Goal: Task Accomplishment & Management: Use online tool/utility

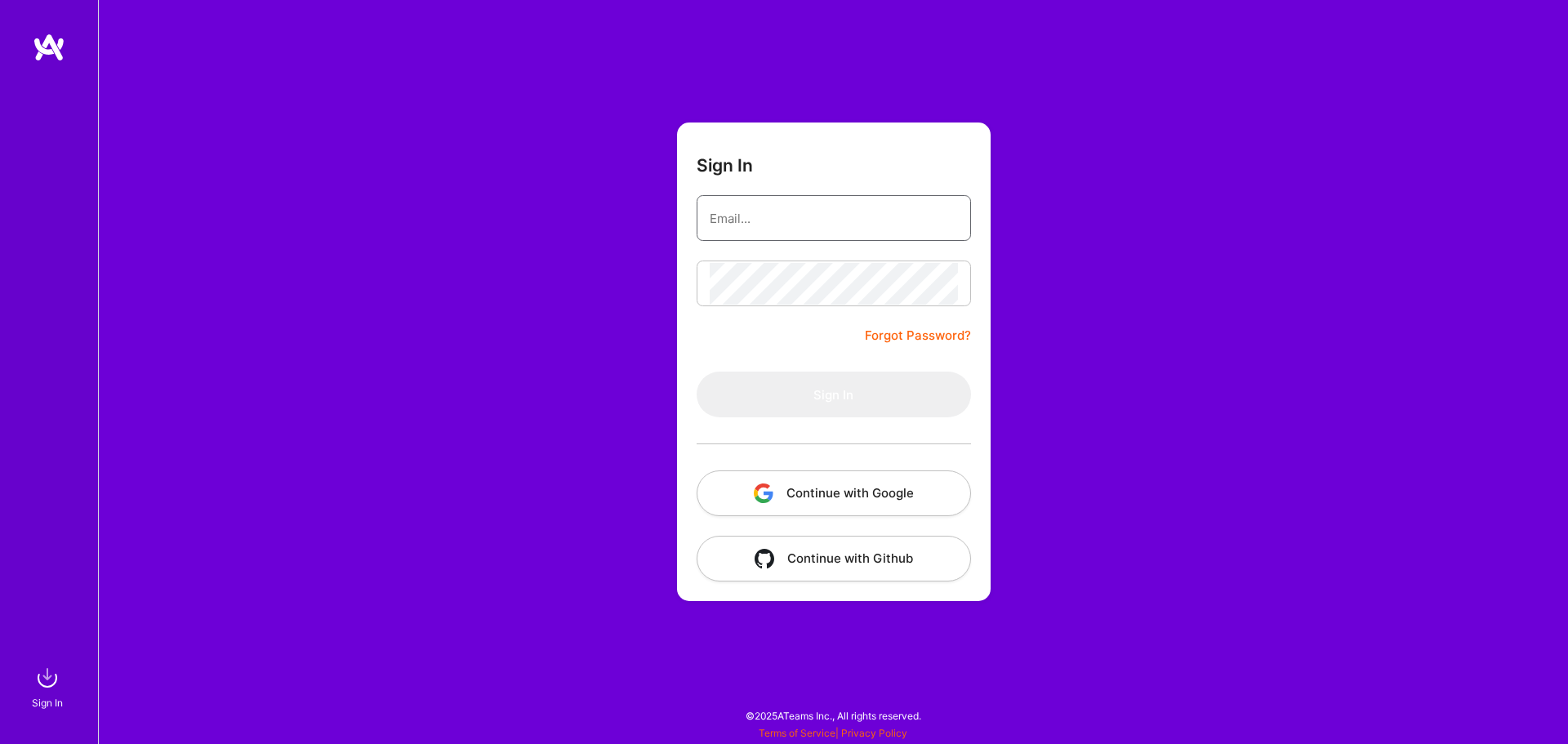
type input "[PERSON_NAME][EMAIL_ADDRESS][DOMAIN_NAME]"
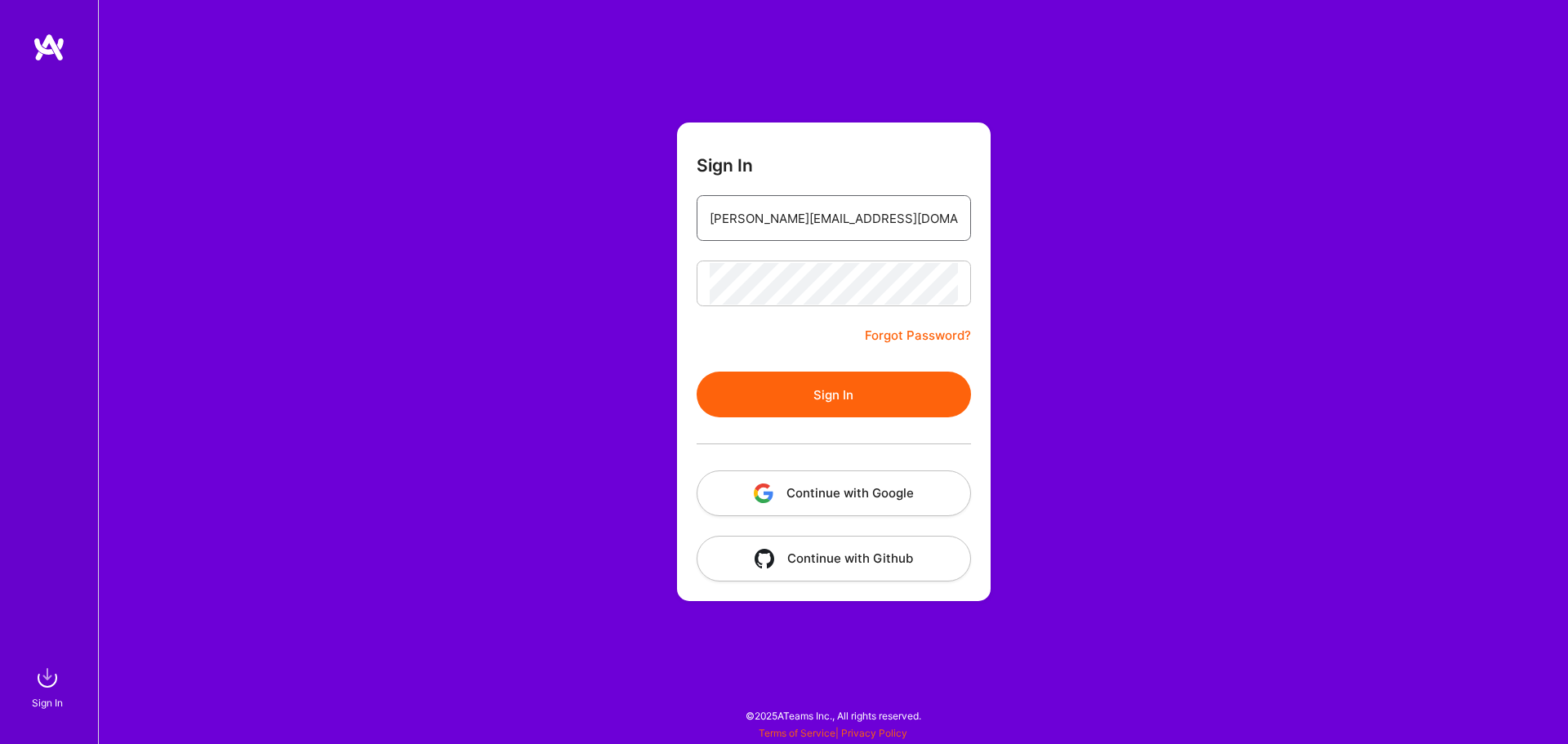
click at [778, 202] on input "[PERSON_NAME][EMAIL_ADDRESS][DOMAIN_NAME]" at bounding box center [834, 218] width 249 height 41
click at [790, 392] on button "Sign In" at bounding box center [834, 394] width 274 height 46
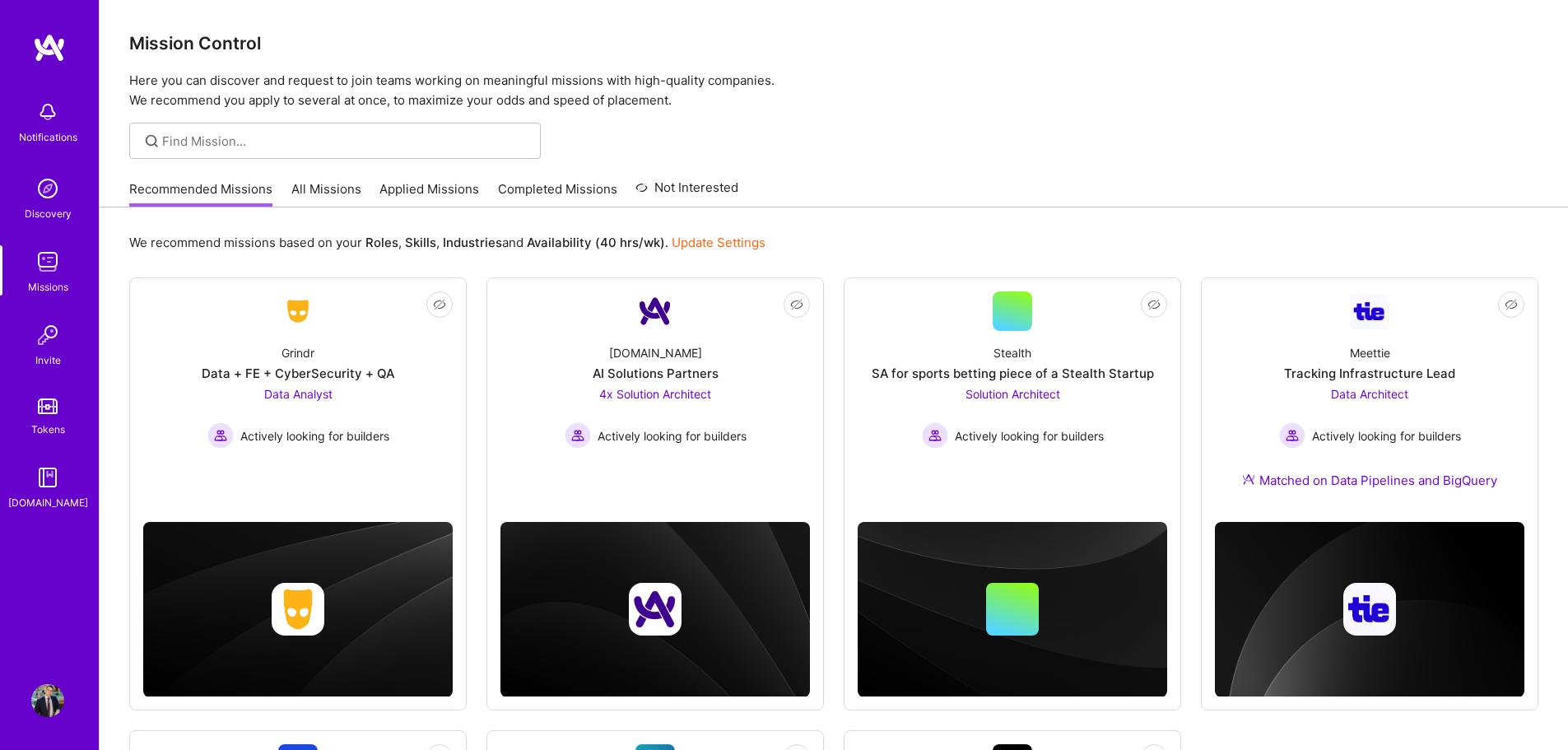
drag, startPoint x: 321, startPoint y: 190, endPoint x: 400, endPoint y: 215, distance: 82.9
click at [321, 190] on link "All Missions" at bounding box center [326, 193] width 70 height 27
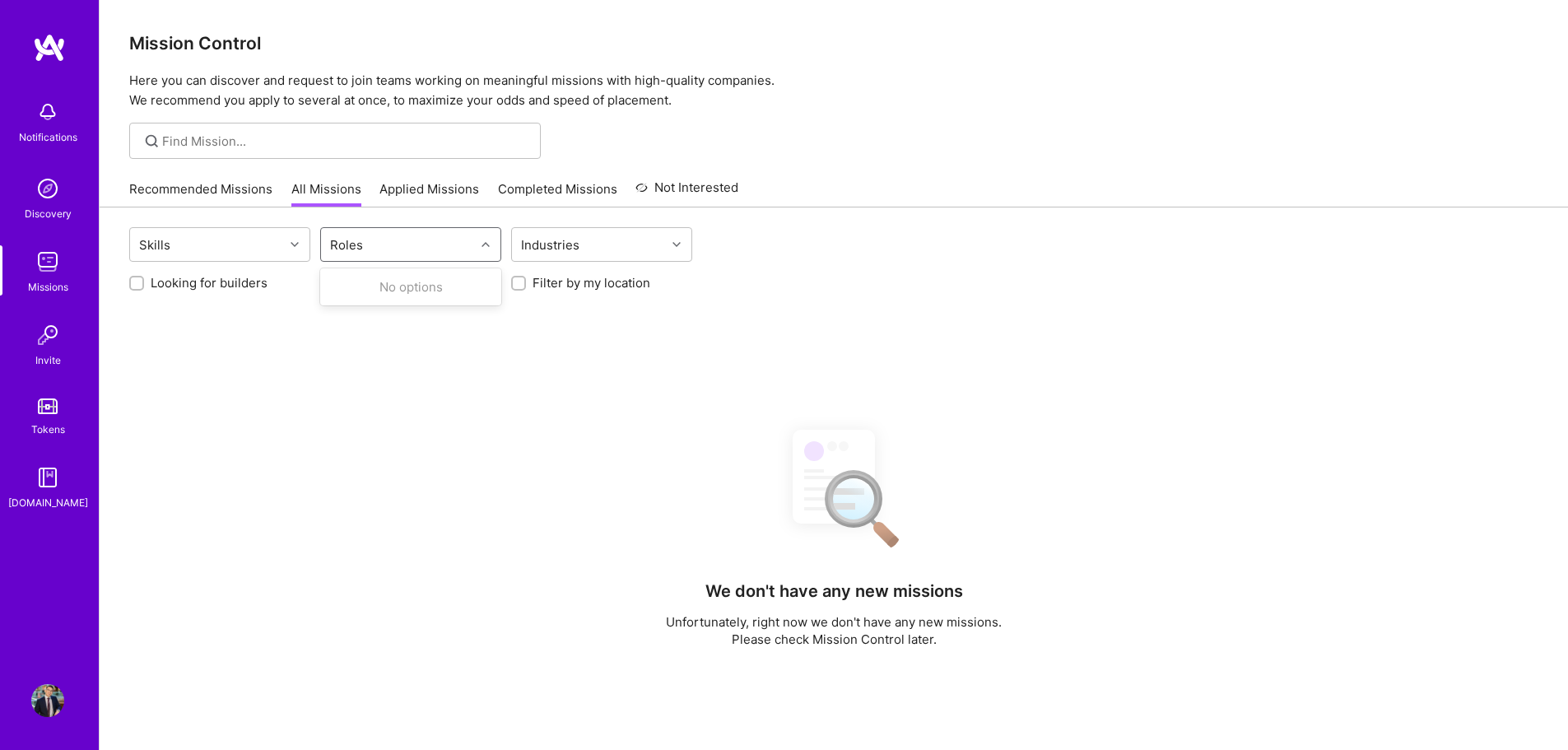
click at [378, 249] on div "Roles" at bounding box center [397, 244] width 154 height 33
click at [483, 241] on icon at bounding box center [485, 244] width 8 height 8
click at [216, 234] on div "Skills" at bounding box center [207, 244] width 154 height 33
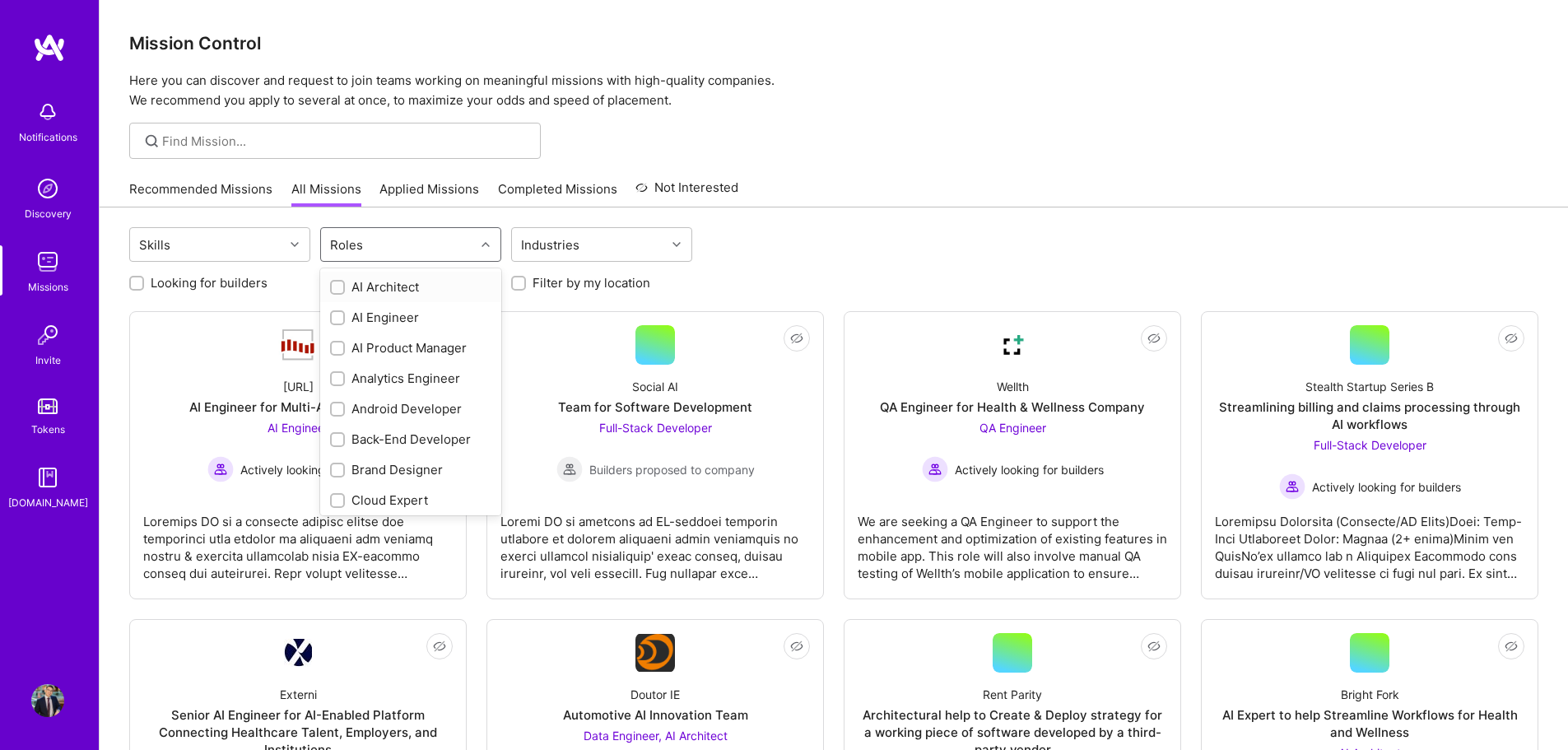
click at [482, 240] on div at bounding box center [487, 244] width 25 height 22
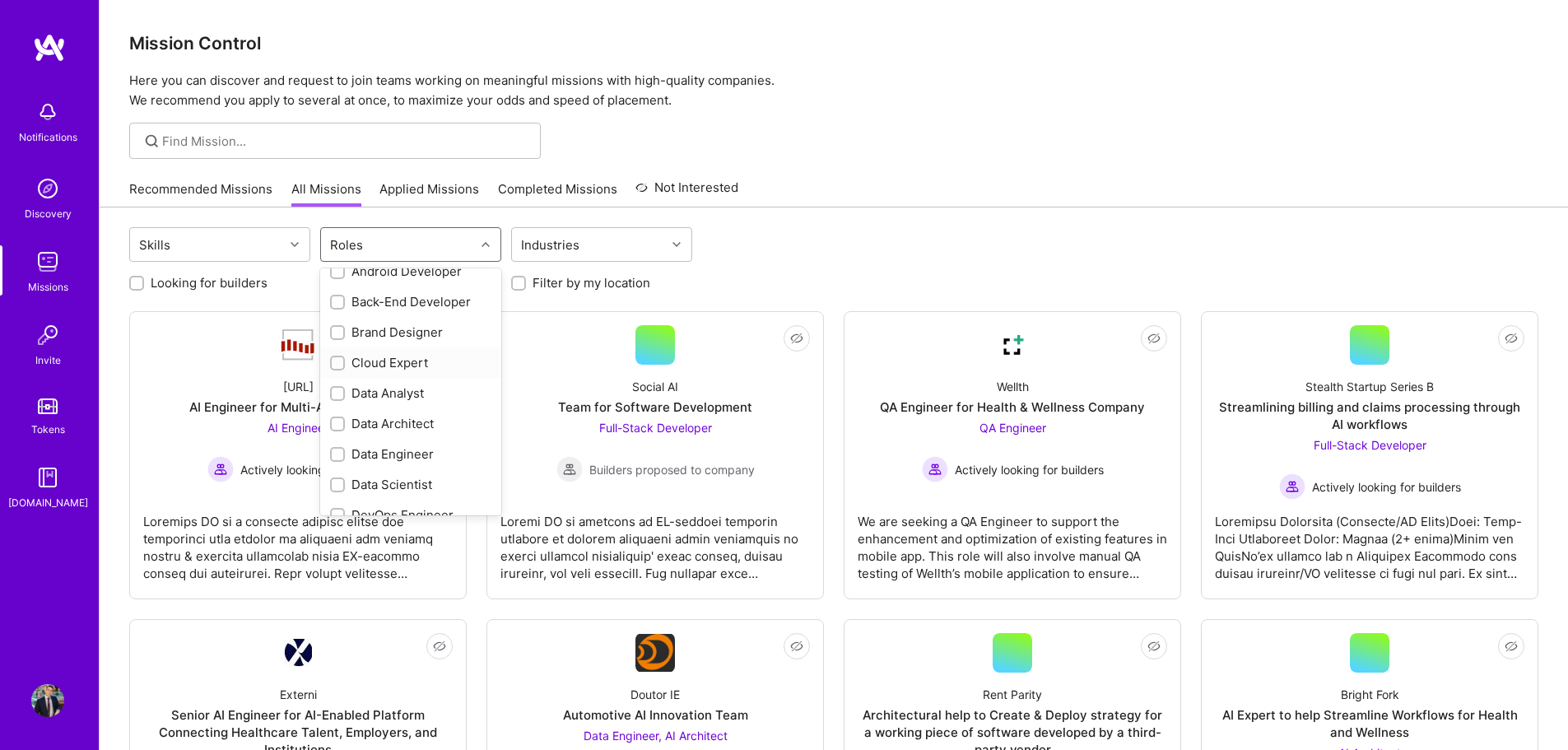
scroll to position [164, 0]
click at [408, 369] on div "Data Analyst" at bounding box center [410, 366] width 161 height 17
checkbox input "true"
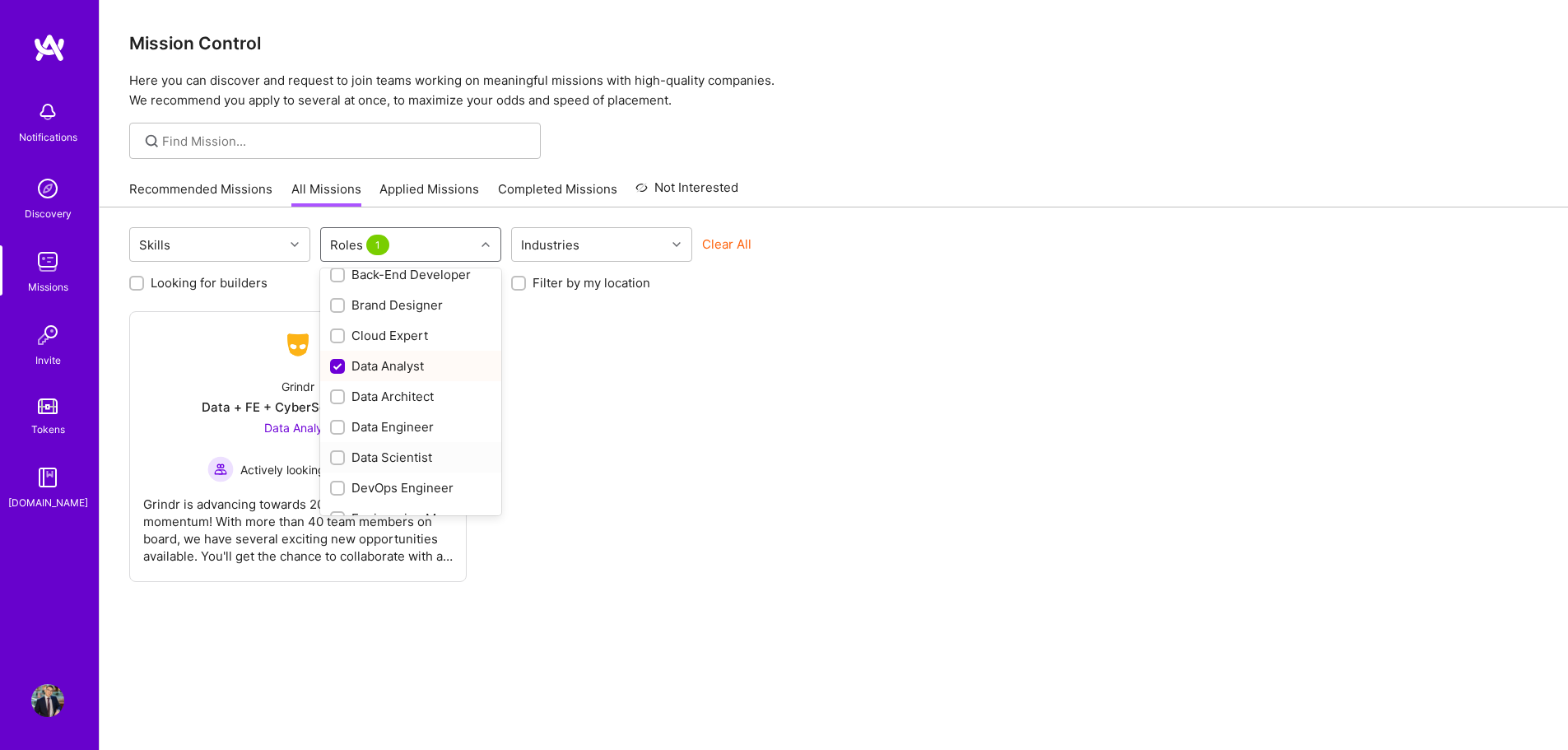
click at [420, 461] on div "Data Scientist" at bounding box center [410, 458] width 161 height 17
checkbox input "true"
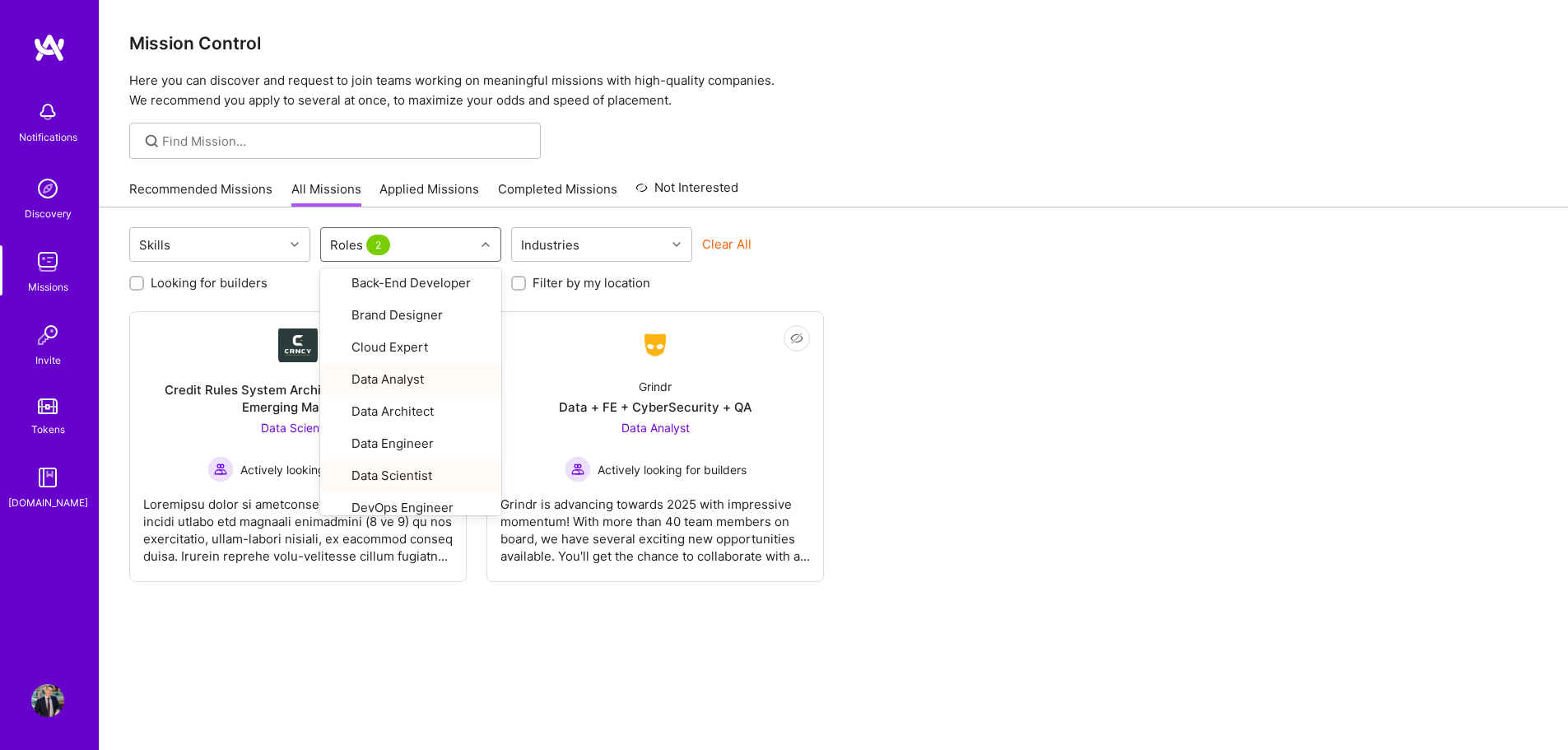
click at [930, 462] on div "Not Interested Credit Rules System Architect (Microcredit / Emerging Markets) D…" at bounding box center [834, 446] width 1409 height 271
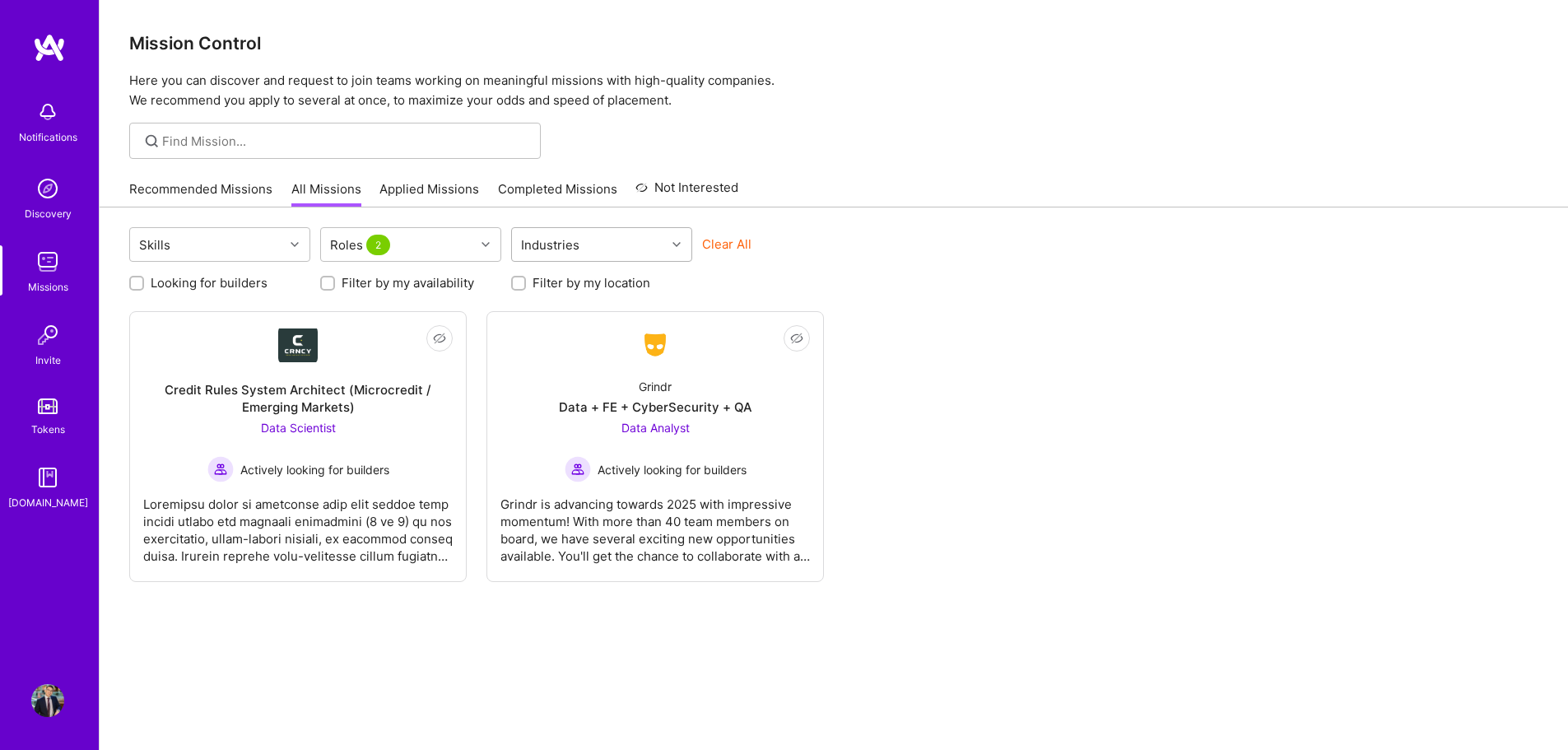
click at [649, 250] on div "Industries" at bounding box center [589, 244] width 154 height 33
drag, startPoint x: 1064, startPoint y: 274, endPoint x: 886, endPoint y: 272, distance: 178.0
click at [1064, 274] on div "Looking for builders Filter by my availability Filter by my location" at bounding box center [834, 278] width 1409 height 25
click at [597, 286] on label "Filter by my location" at bounding box center [591, 283] width 117 height 17
click at [526, 286] on input "Filter by my location" at bounding box center [519, 284] width 11 height 11
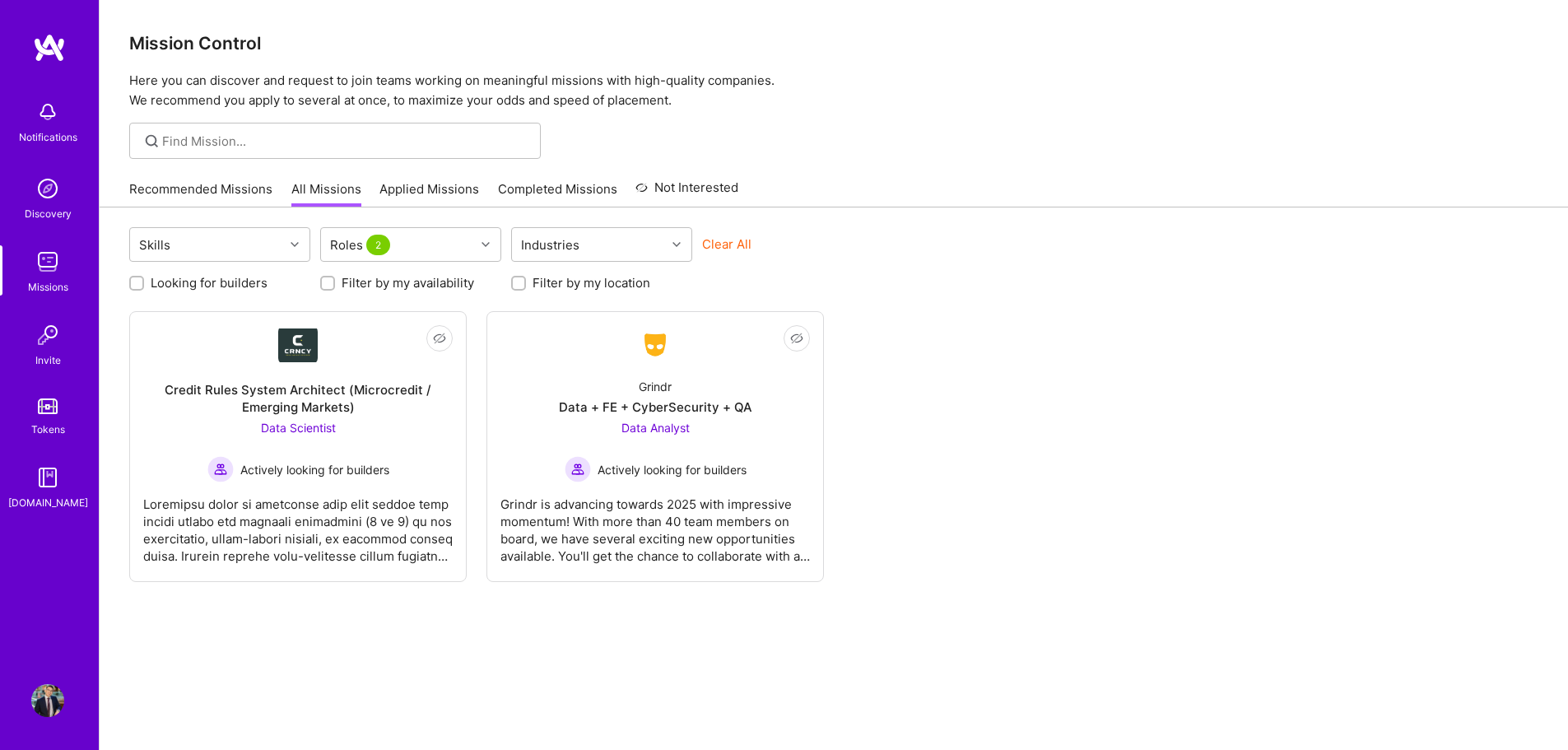
checkbox input "true"
click at [1078, 302] on div "Skills Roles 2 Industries Clear All Looking for builders Filter by my availabil…" at bounding box center [833, 507] width 1468 height 600
